Goal: Task Accomplishment & Management: Complete application form

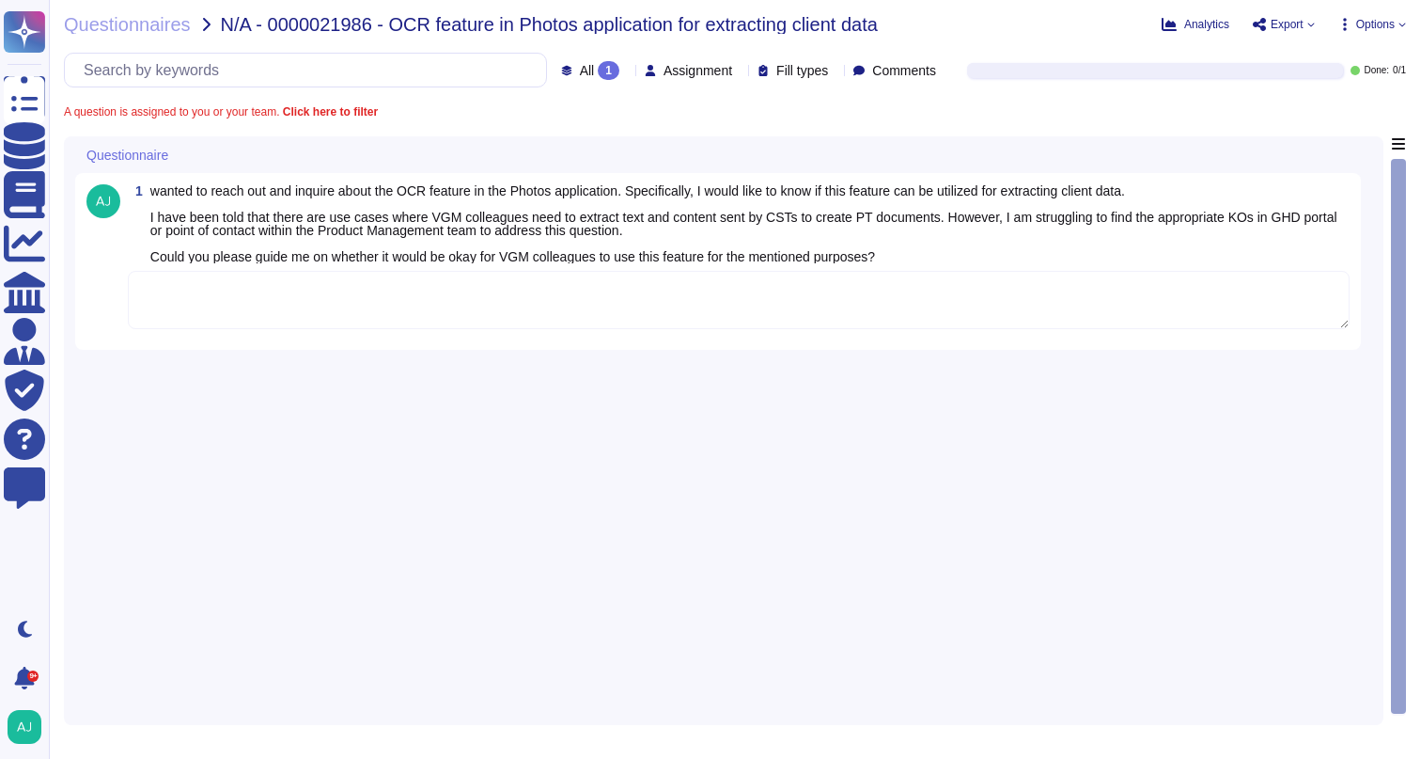
click at [212, 303] on textarea at bounding box center [739, 300] width 1222 height 58
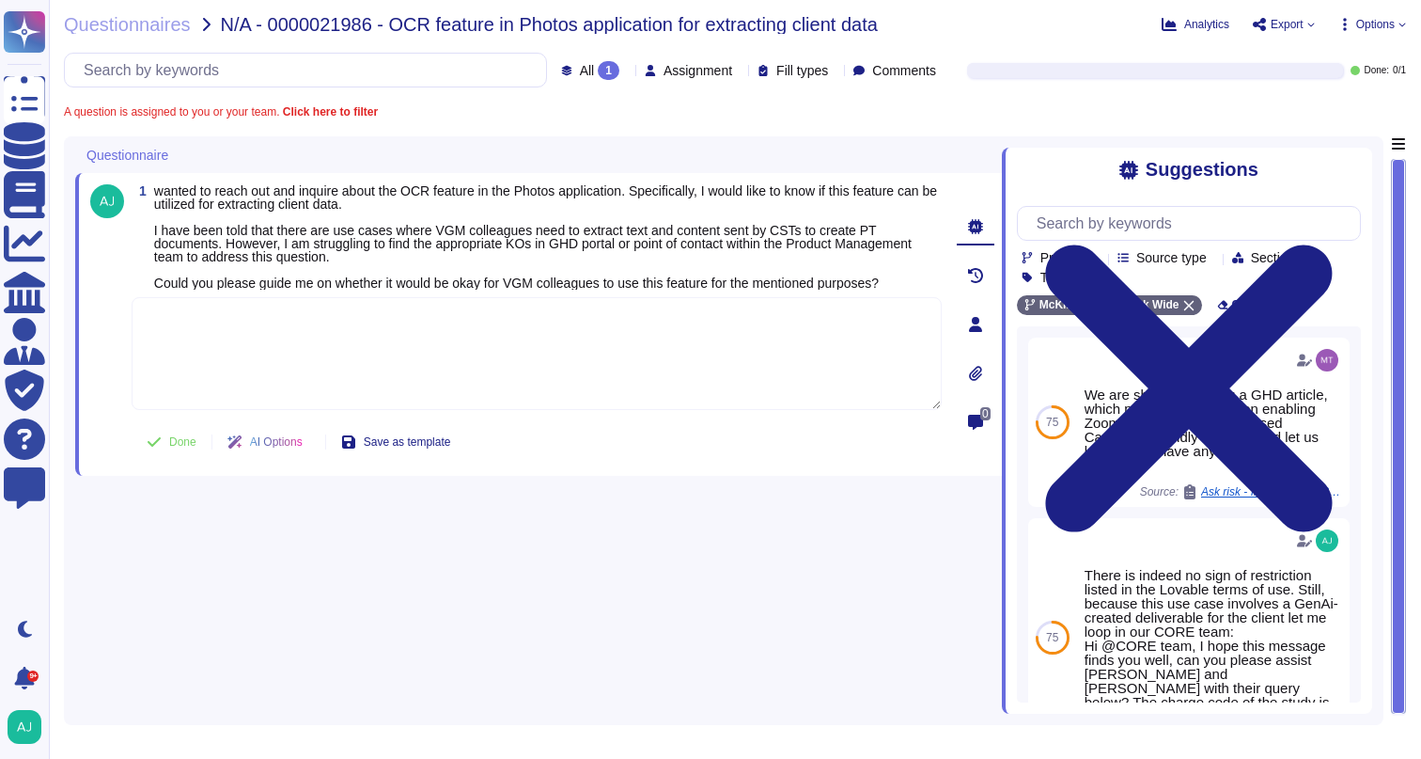
paste textarea "Let me loop in our colleagues Jeffrey and Justin who manage our Firm’s Windows …"
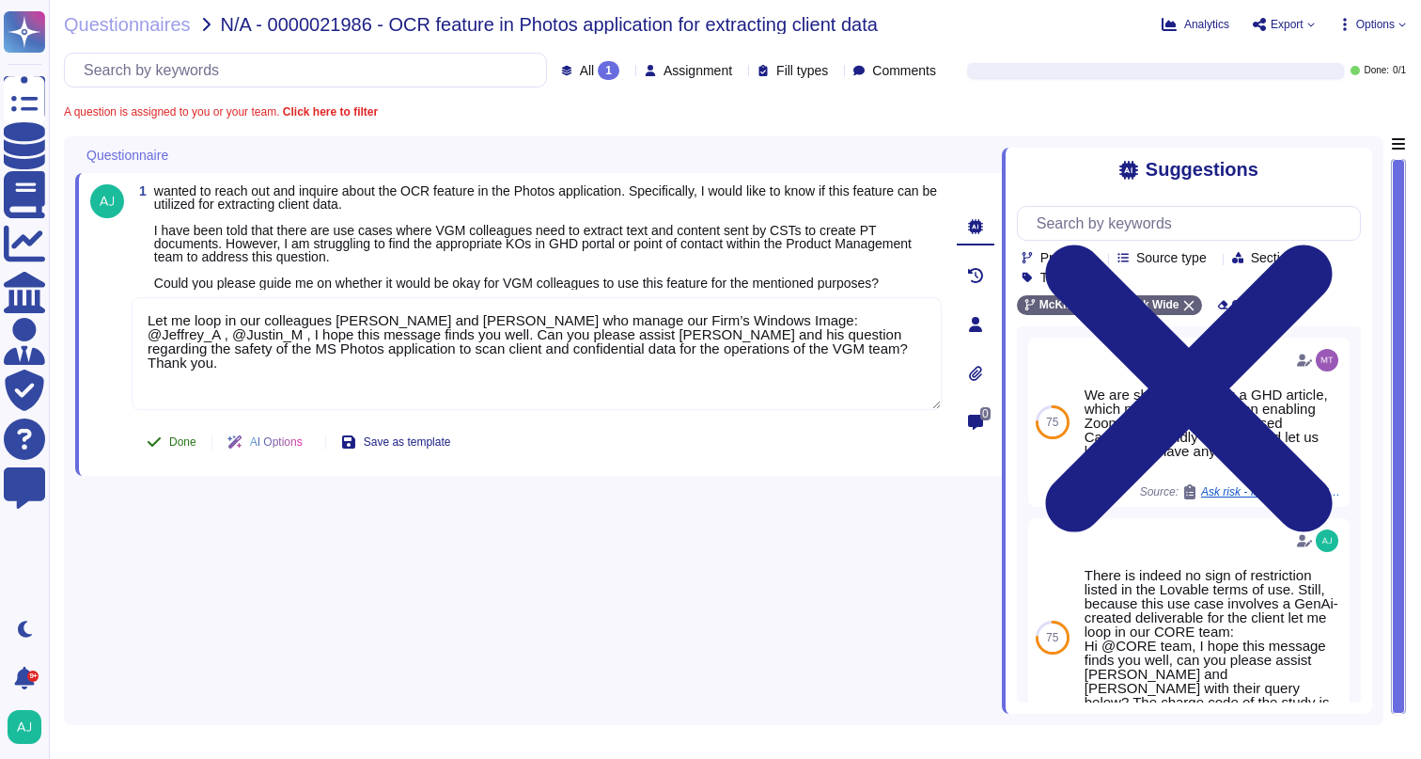
type textarea "Let me loop in our colleagues Jeffrey and Justin who manage our Firm’s Windows …"
click at [180, 443] on button "Done" at bounding box center [172, 442] width 80 height 38
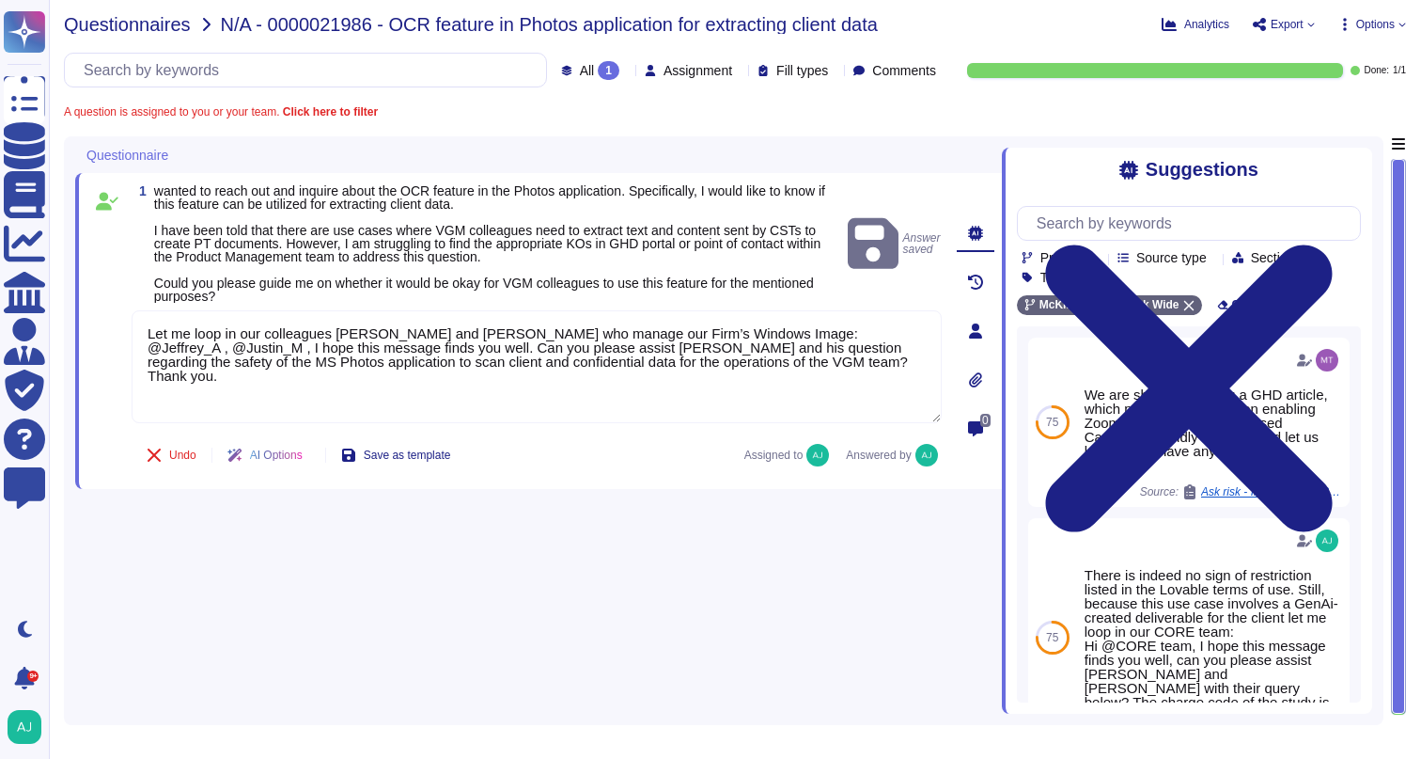
click at [149, 24] on span "Questionnaires" at bounding box center [127, 24] width 127 height 19
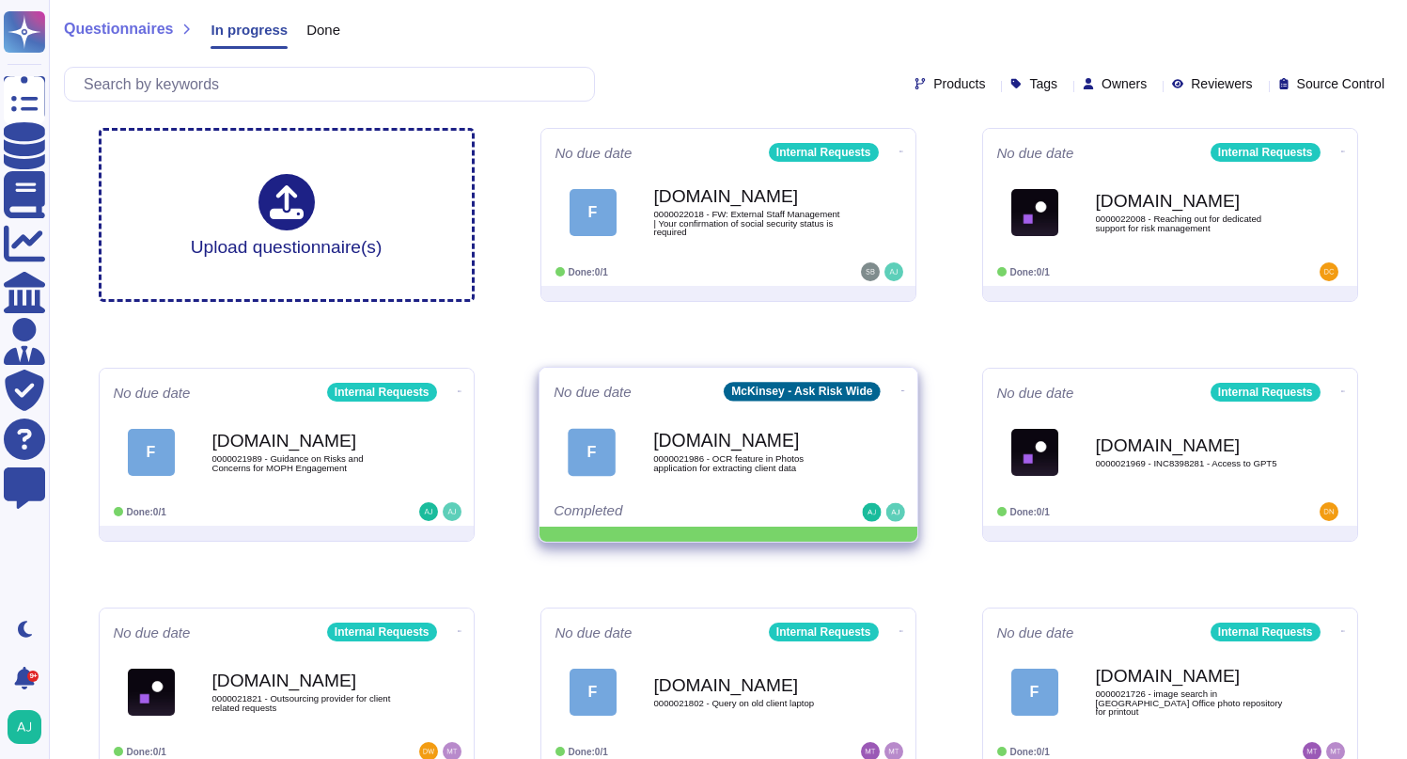
click at [900, 154] on icon at bounding box center [902, 151] width 4 height 5
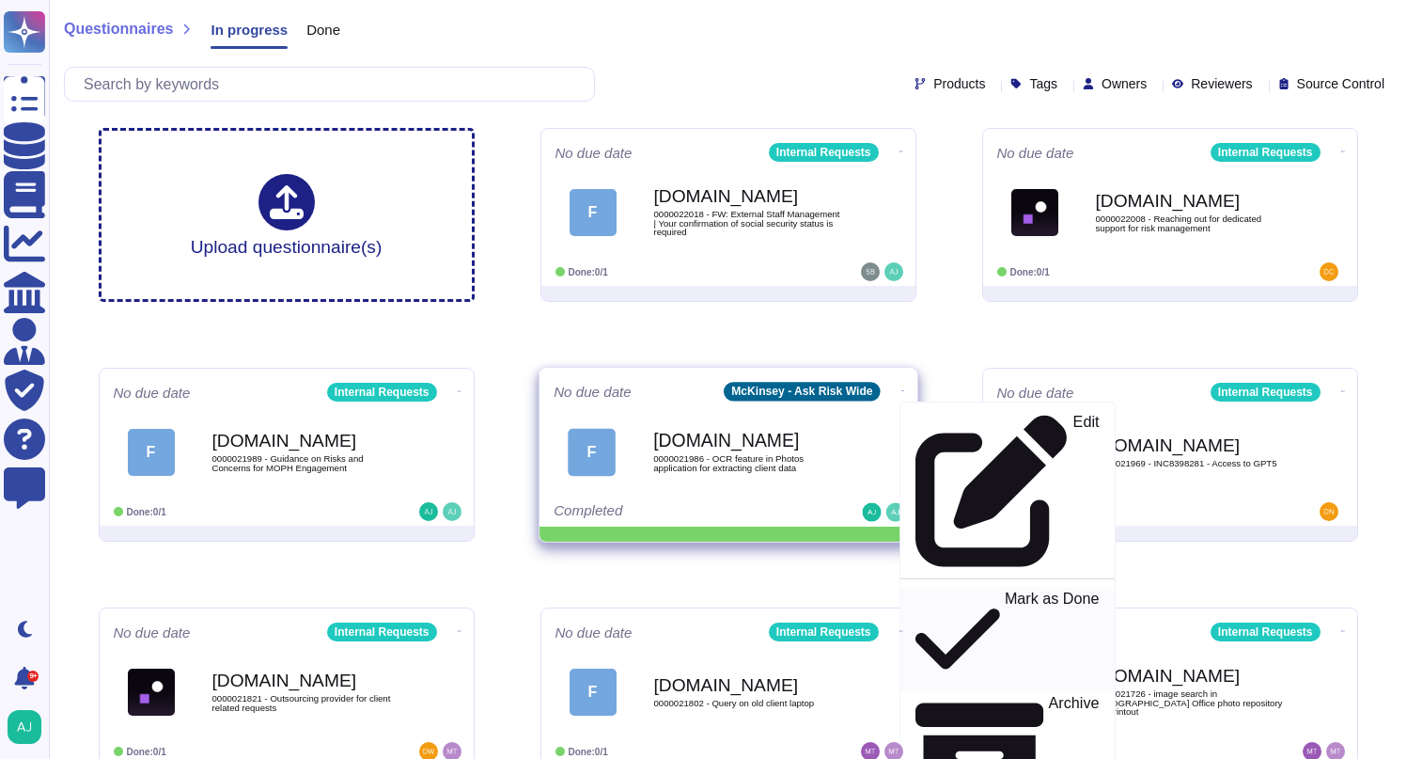
click at [1004, 591] on p "Mark as Done" at bounding box center [1051, 639] width 95 height 96
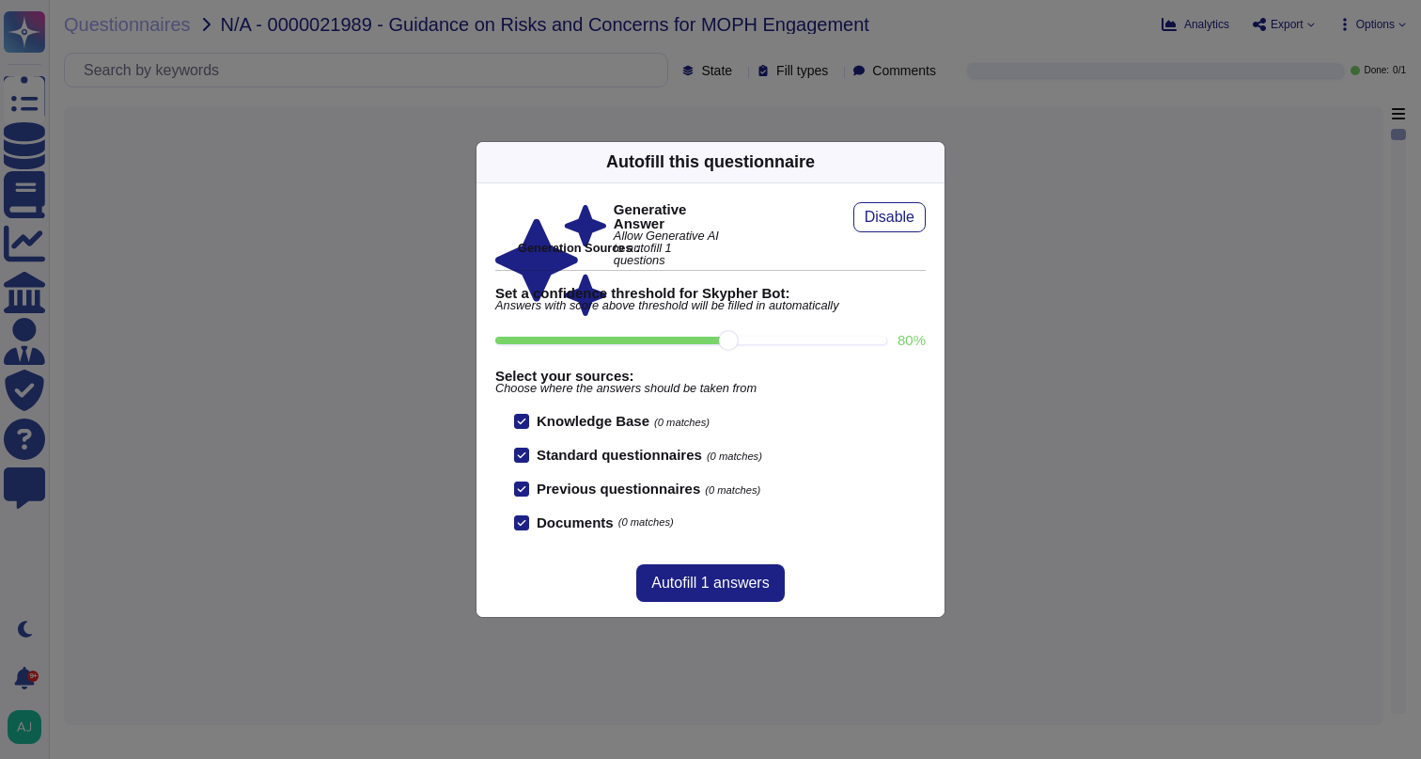
click at [397, 381] on div "Autofill this questionnaire Generative Answer Allow Generative AI to autofill 1…" at bounding box center [710, 379] width 1421 height 759
click at [933, 162] on icon at bounding box center [933, 162] width 0 height 0
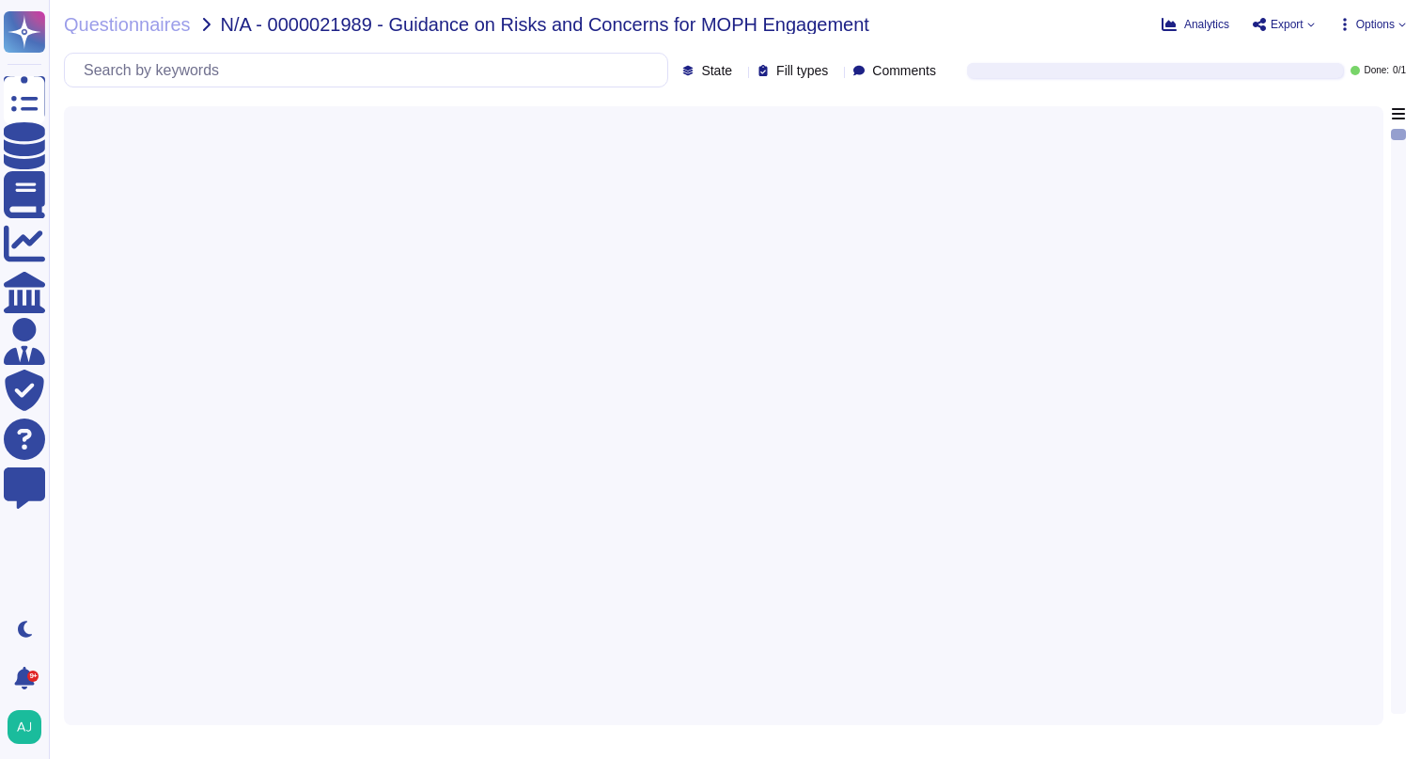
click at [333, 93] on div "Questionnaires N/A - 0000021989 - Guidance on Risks and Concerns for MOPH Engag…" at bounding box center [735, 379] width 1372 height 759
click at [288, 71] on input "text" at bounding box center [370, 70] width 593 height 33
click at [353, 167] on div at bounding box center [723, 409] width 1297 height 607
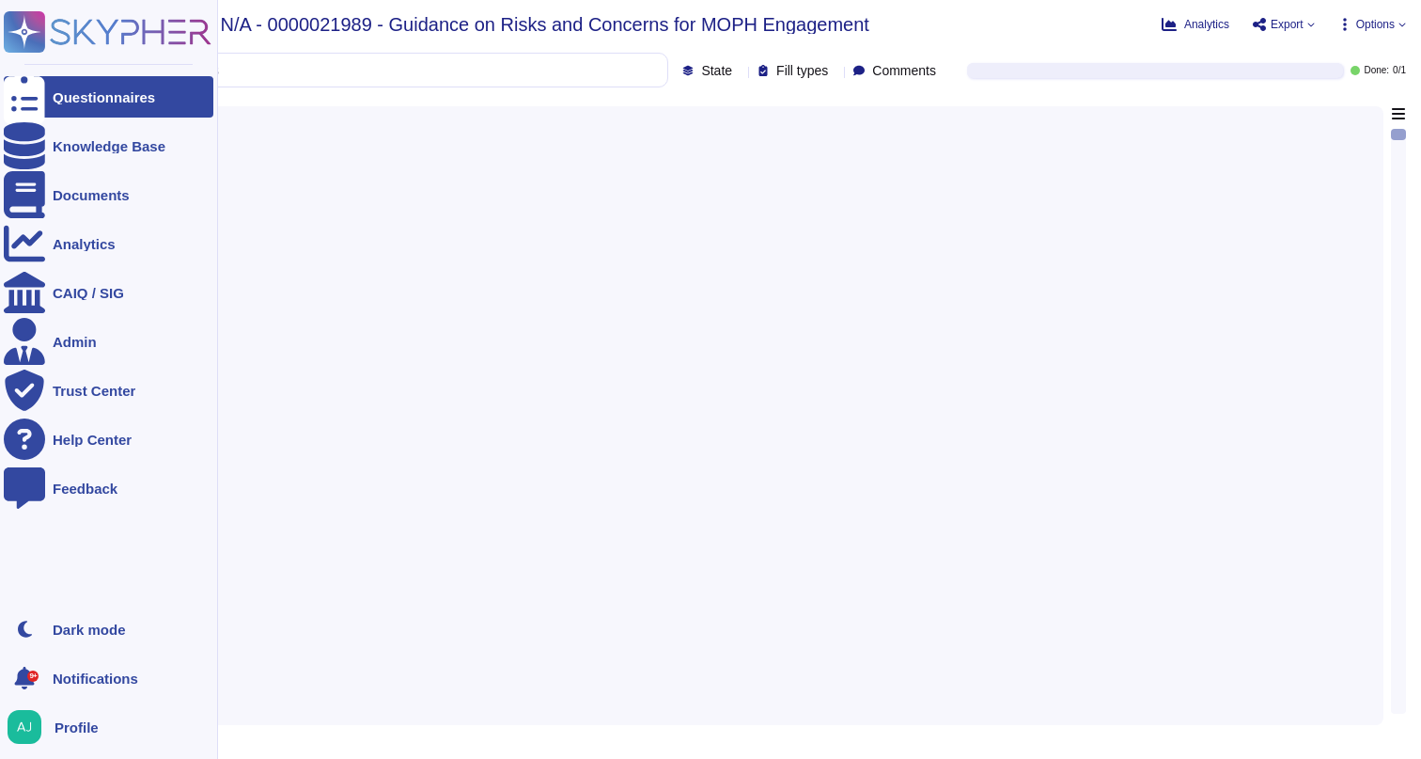
click at [126, 100] on div "Questionnaires" at bounding box center [104, 97] width 102 height 14
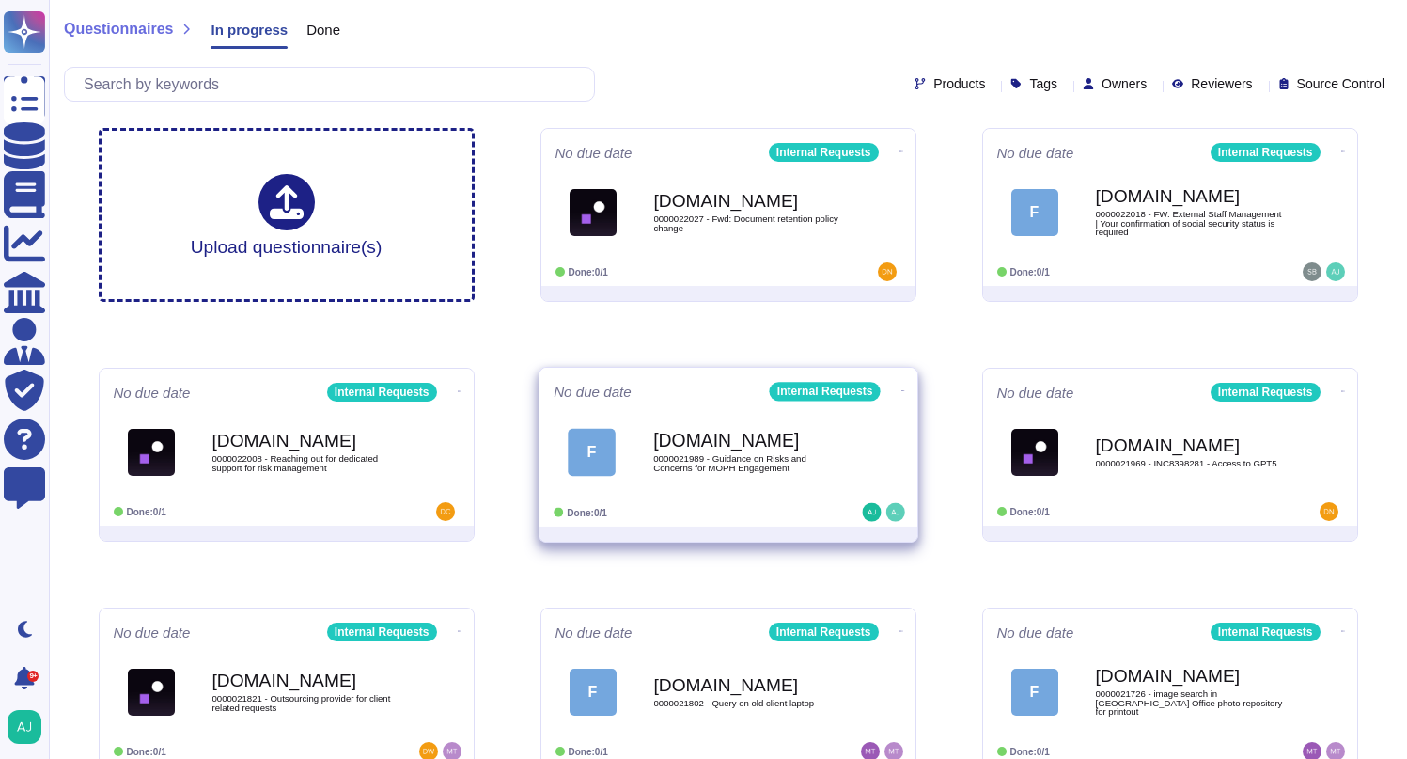
click at [785, 511] on div "Done: 0/1" at bounding box center [670, 512] width 233 height 19
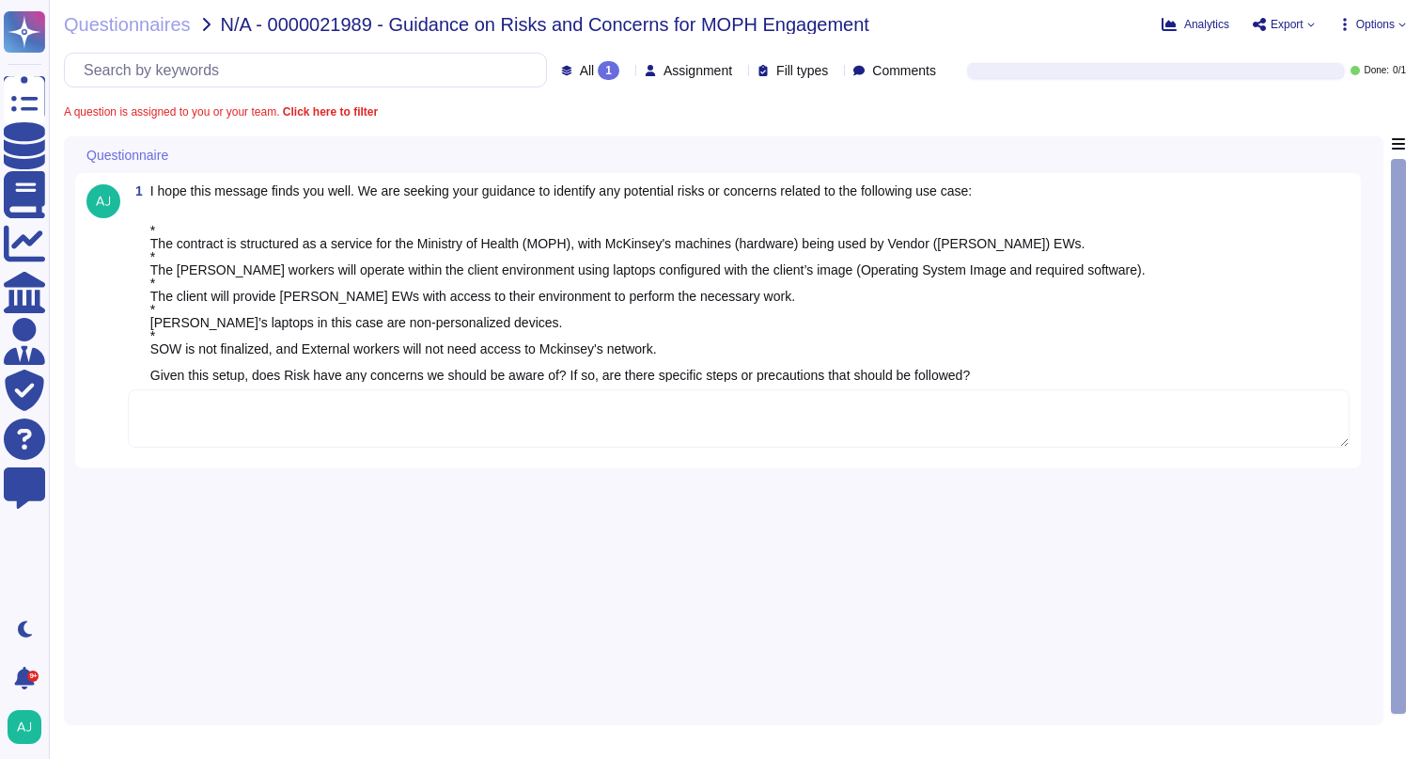
click at [343, 425] on textarea at bounding box center [739, 418] width 1222 height 58
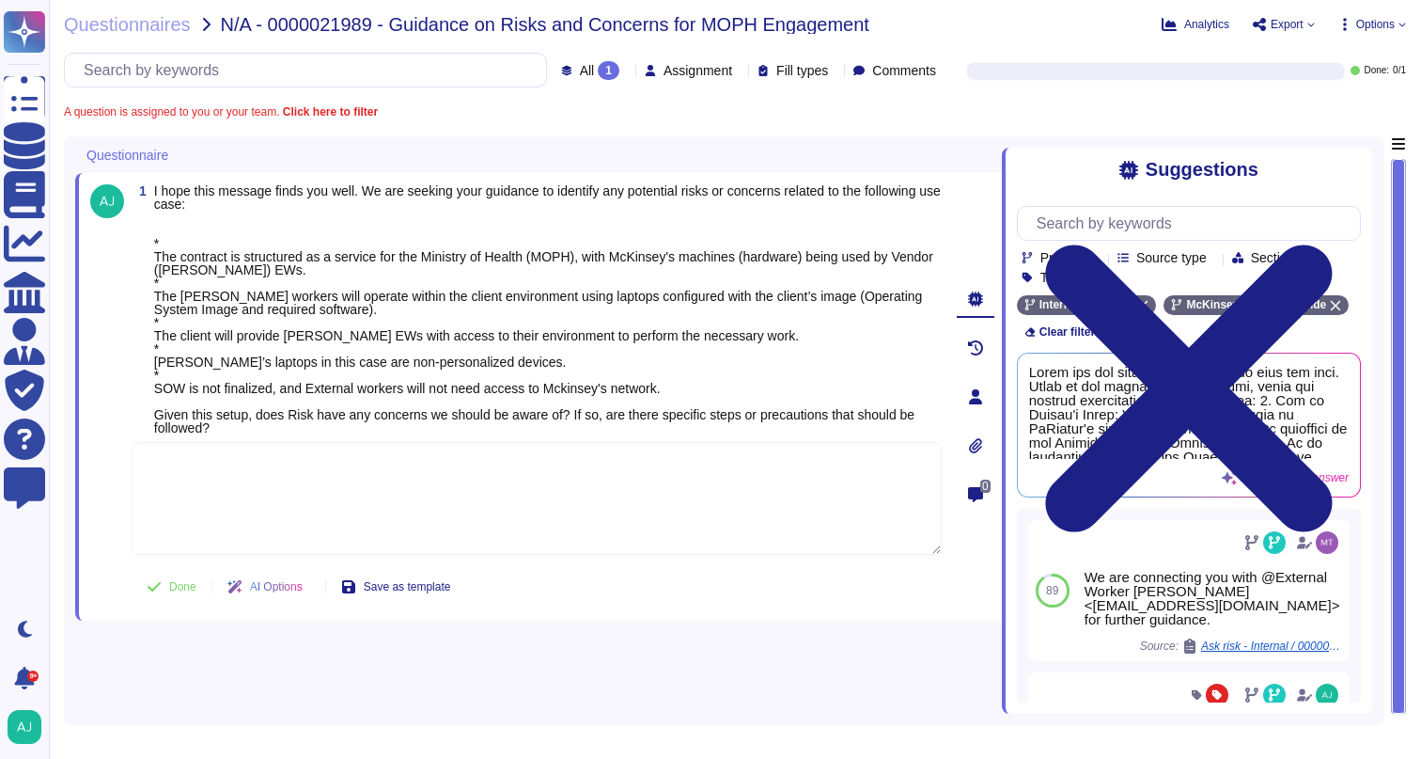
paste textarea "Let me loop in our CORE team to advise: @CORE , I hope this message finds you w…"
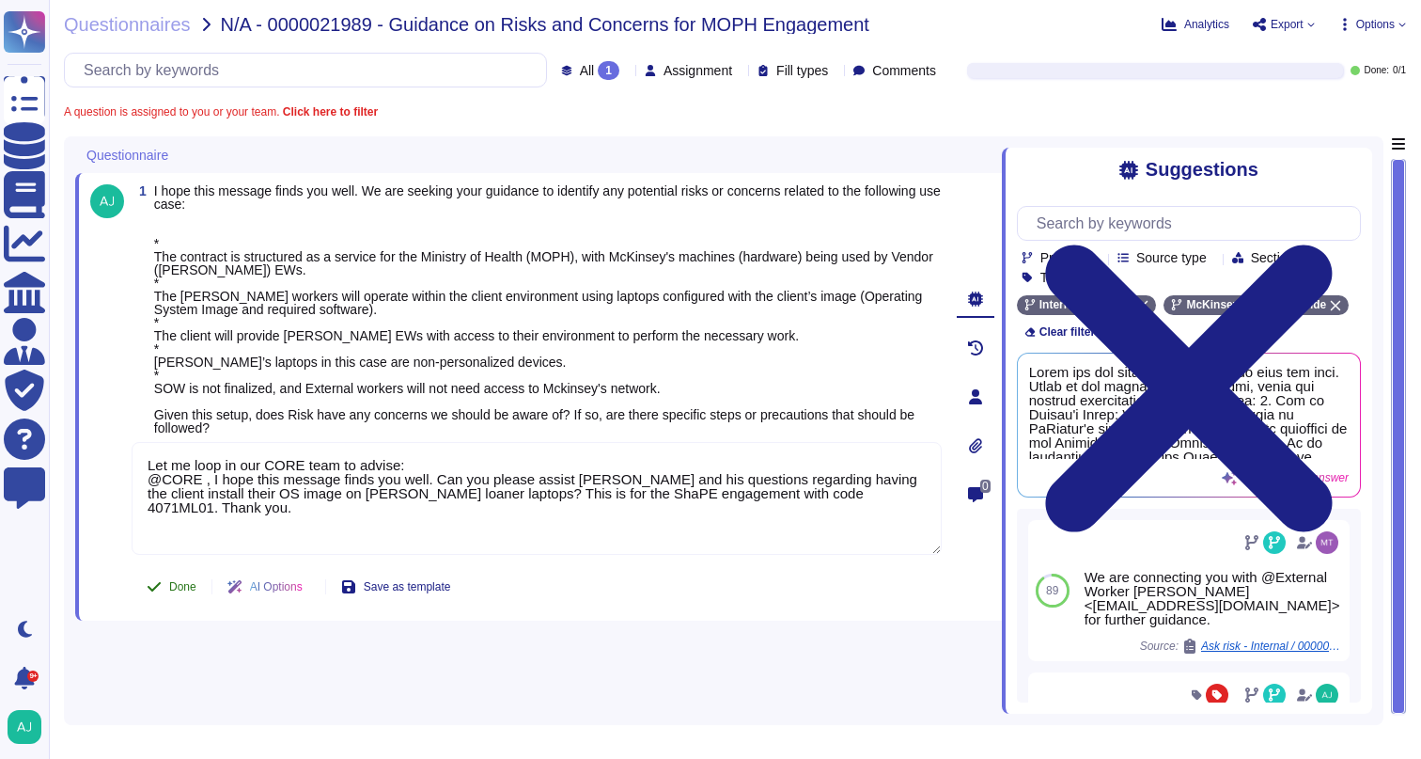
type textarea "Let me loop in our CORE team to advise: @CORE , I hope this message finds you w…"
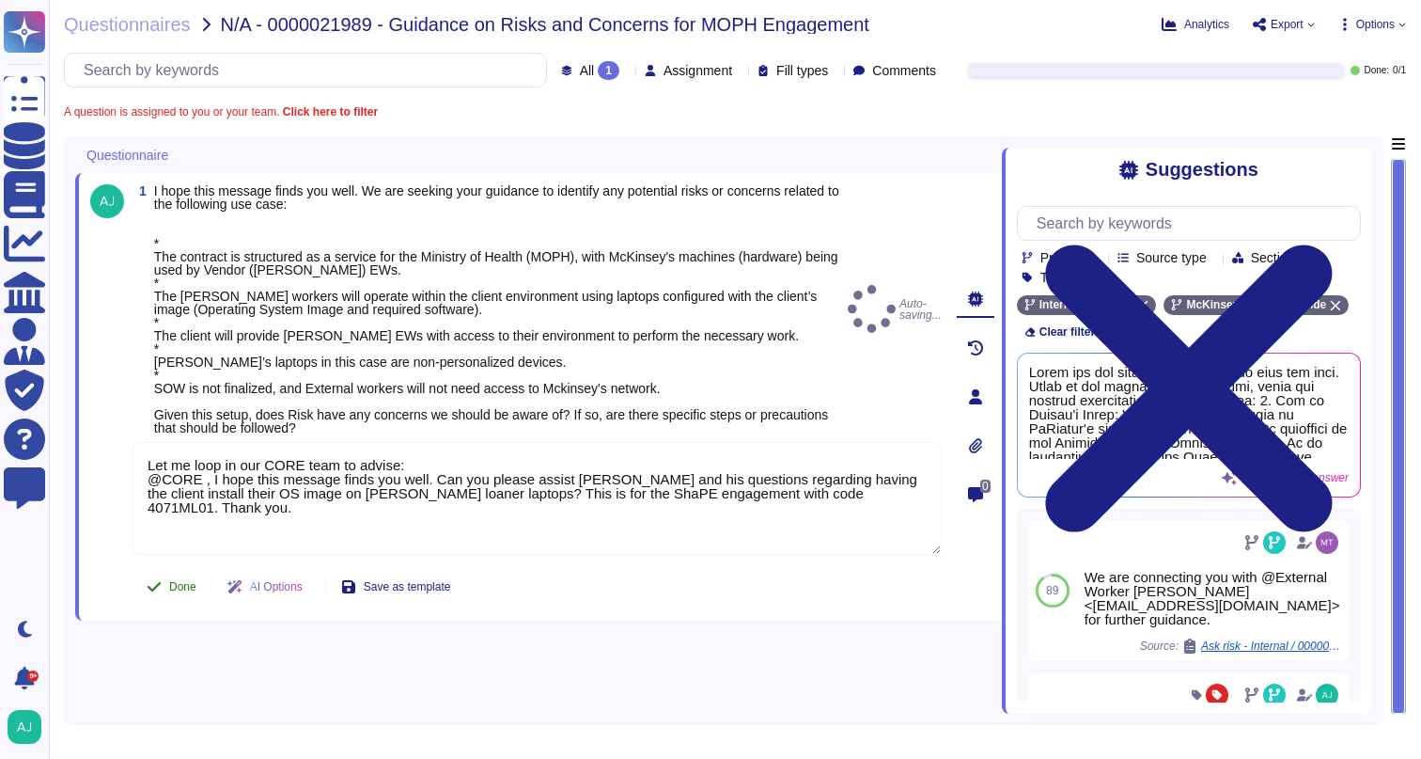
click at [174, 585] on span "Done" at bounding box center [182, 586] width 27 height 11
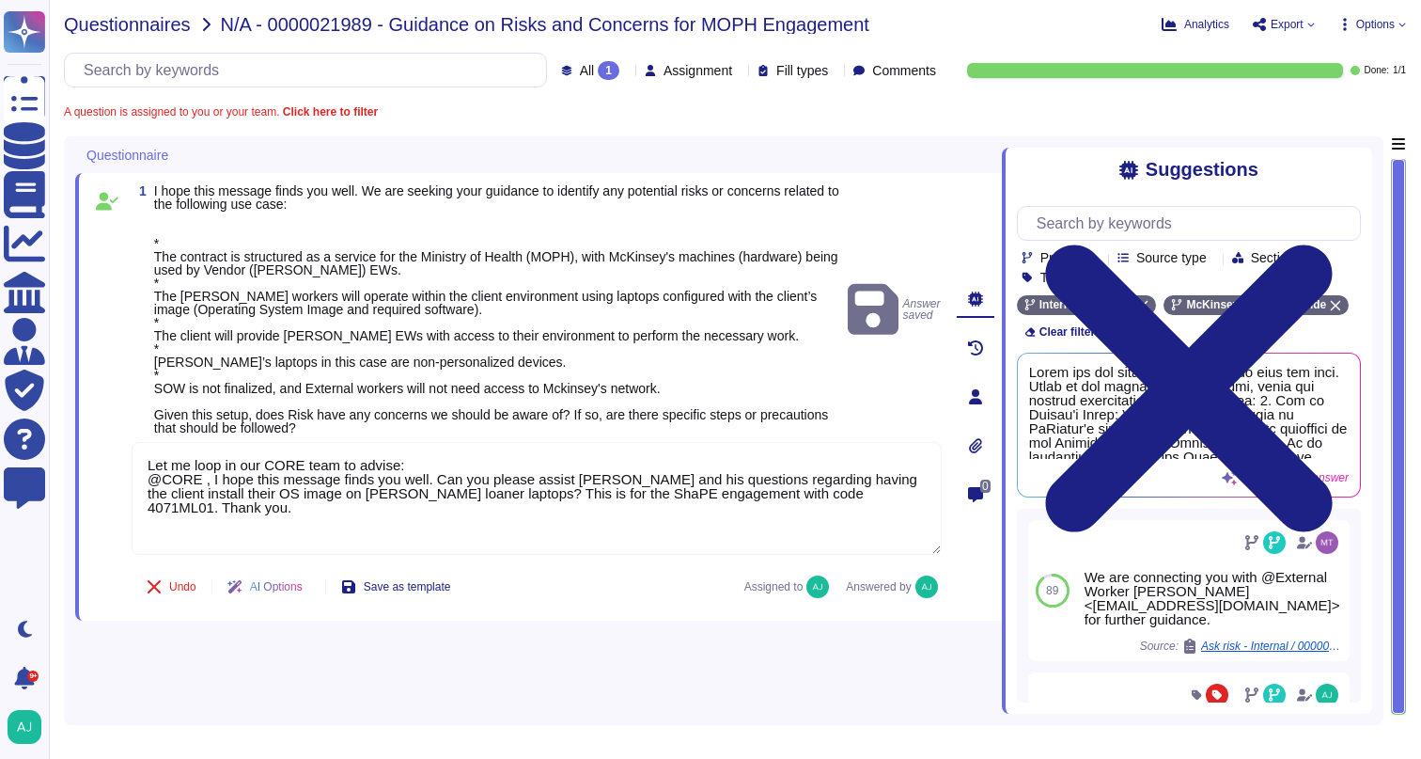
click at [144, 24] on span "Questionnaires" at bounding box center [127, 24] width 127 height 19
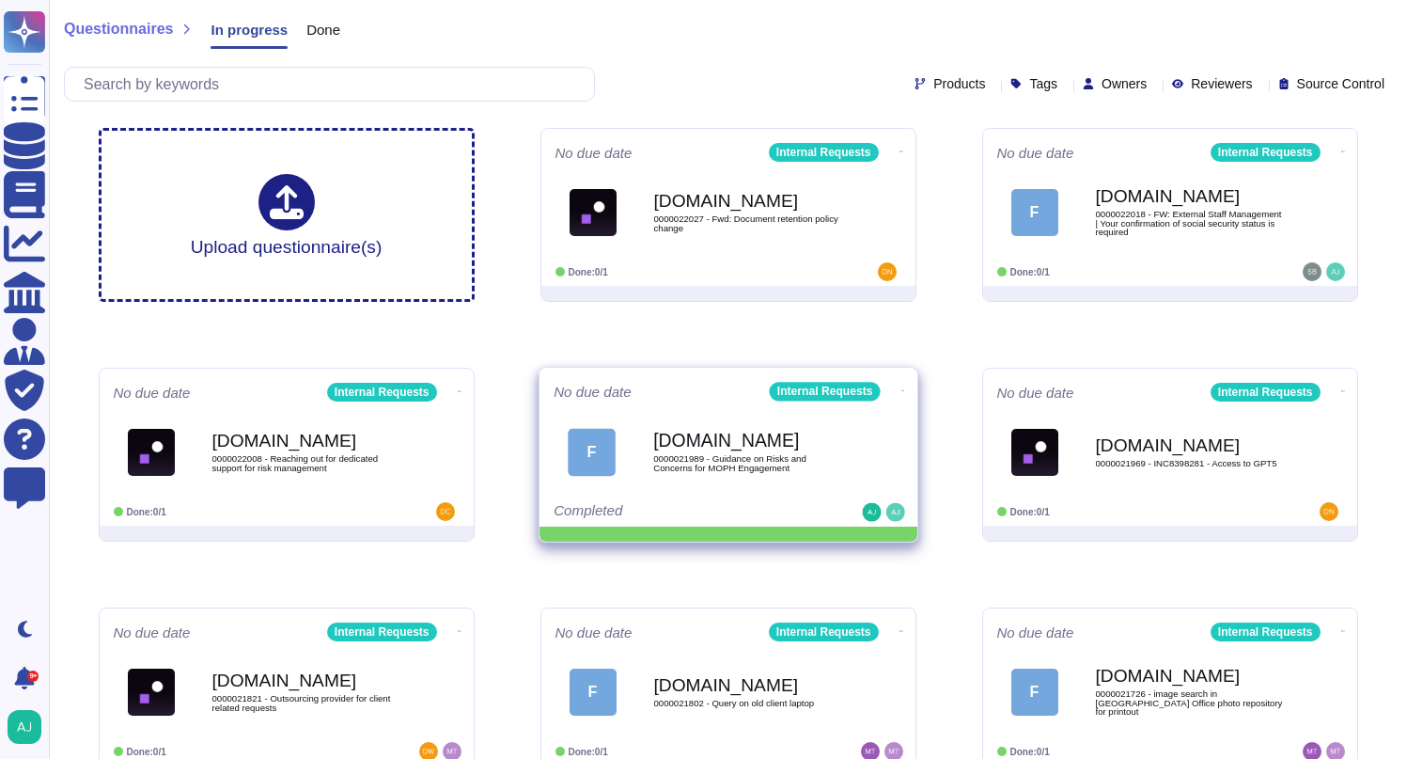
click at [900, 152] on icon at bounding box center [902, 151] width 4 height 1
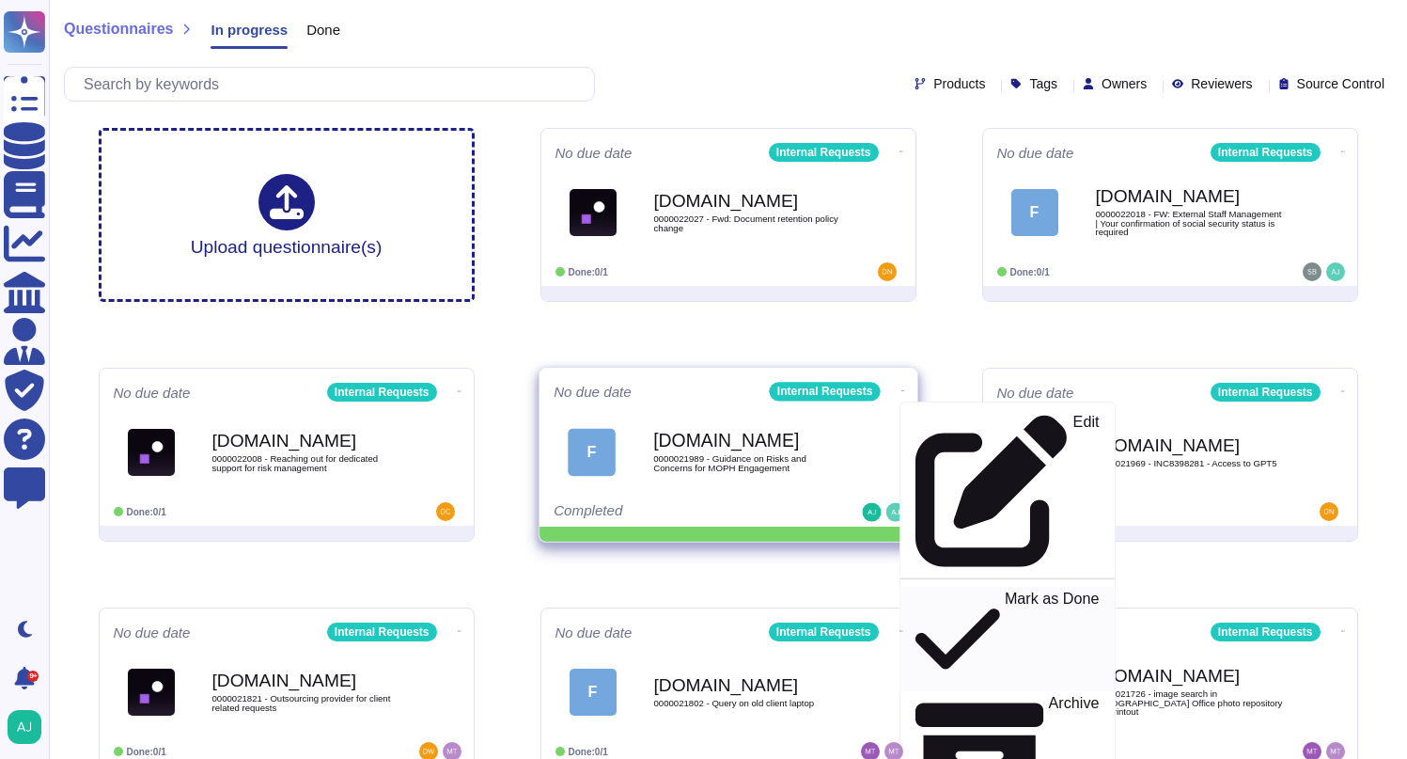
click at [1004, 591] on p "Mark as Done" at bounding box center [1051, 639] width 95 height 96
